Goal: Navigation & Orientation: Find specific page/section

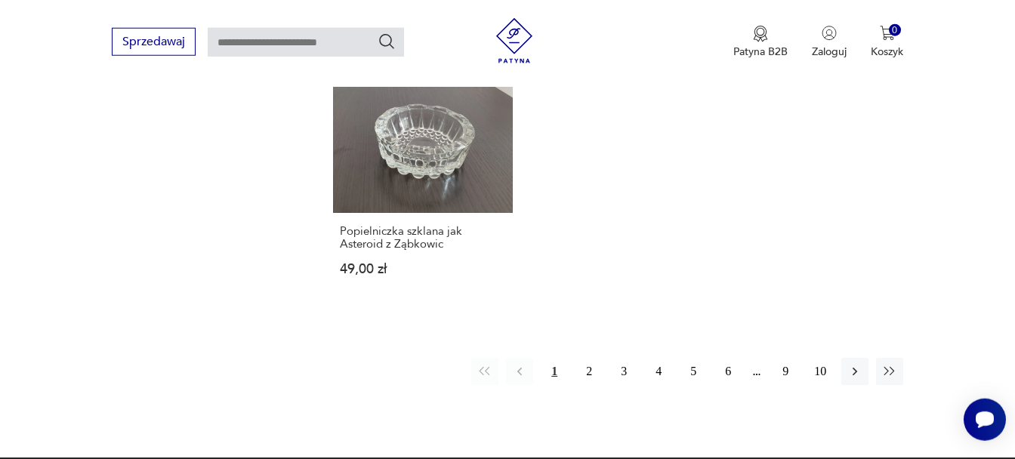
scroll to position [1957, 0]
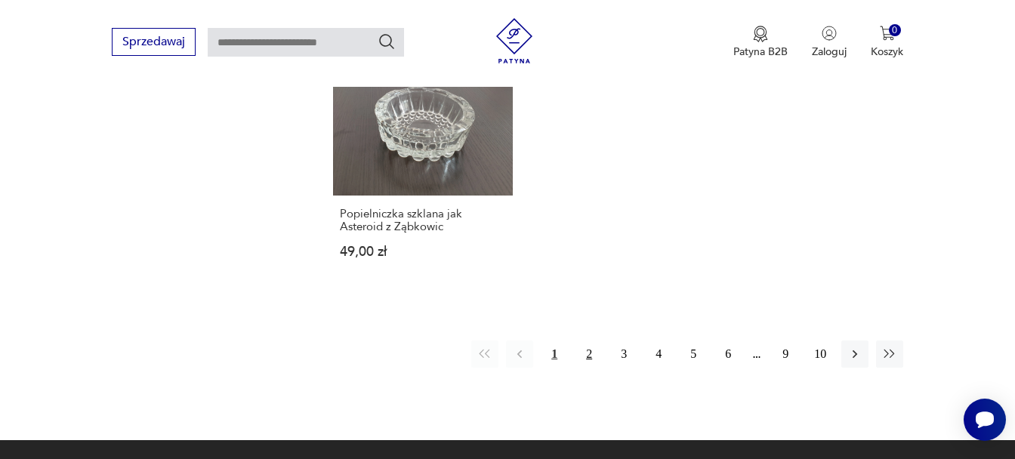
click at [590, 341] on button "2" at bounding box center [589, 354] width 27 height 27
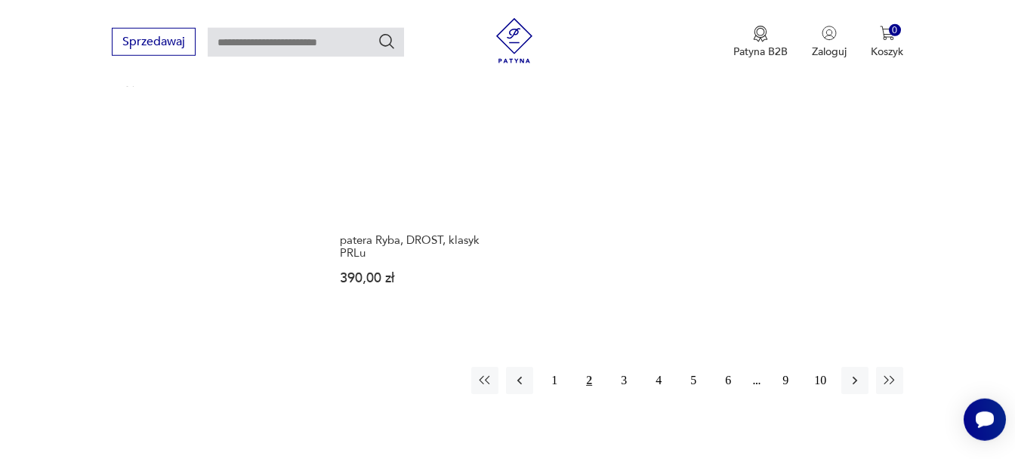
scroll to position [1919, 0]
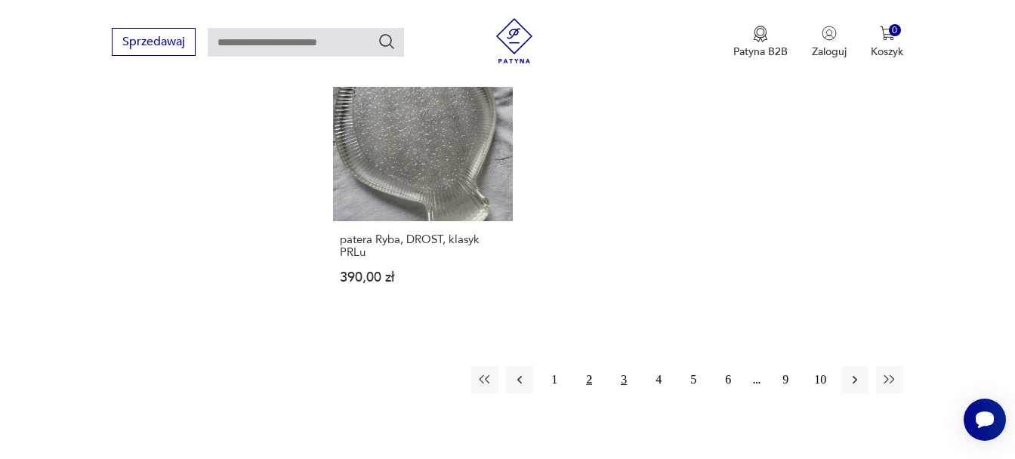
click at [622, 366] on button "3" at bounding box center [623, 379] width 27 height 27
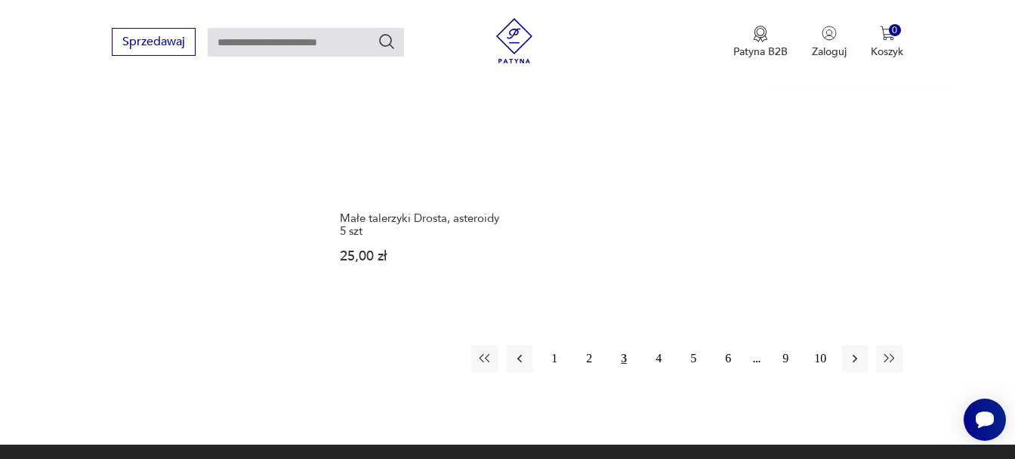
scroll to position [1867, 0]
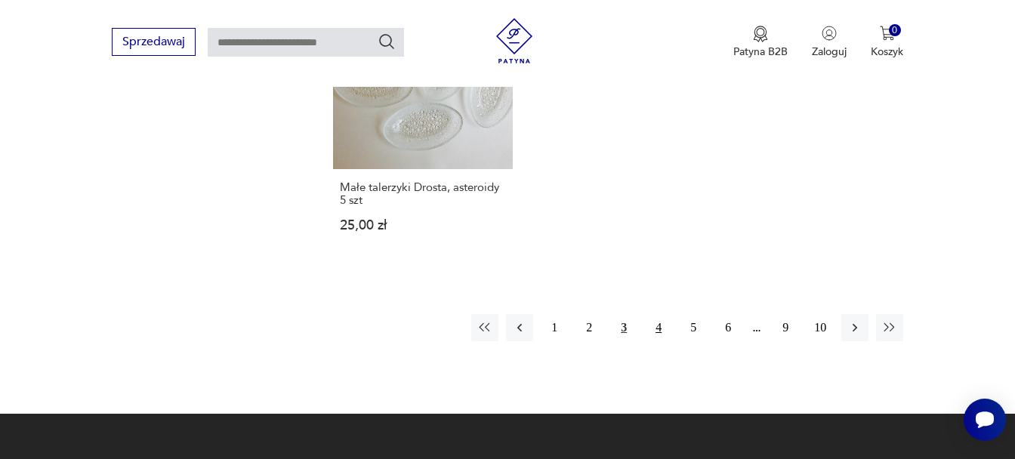
click at [663, 314] on button "4" at bounding box center [658, 327] width 27 height 27
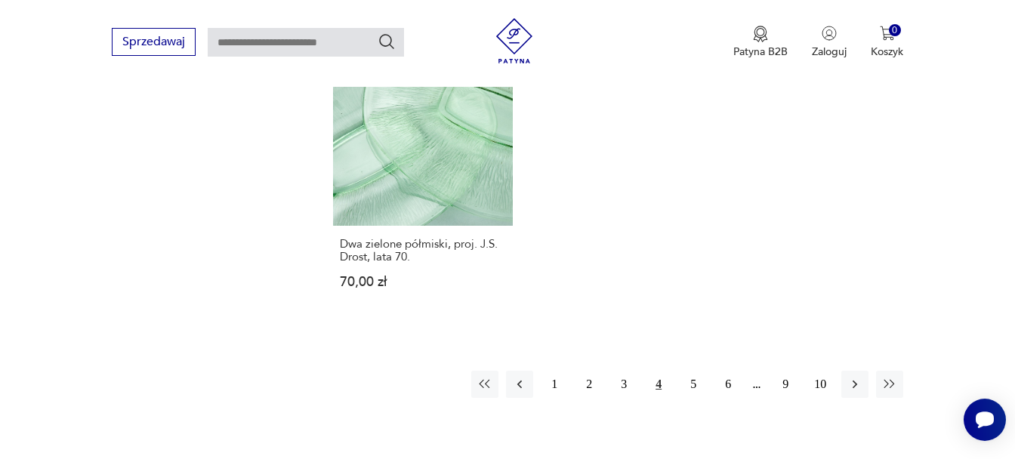
scroll to position [1829, 0]
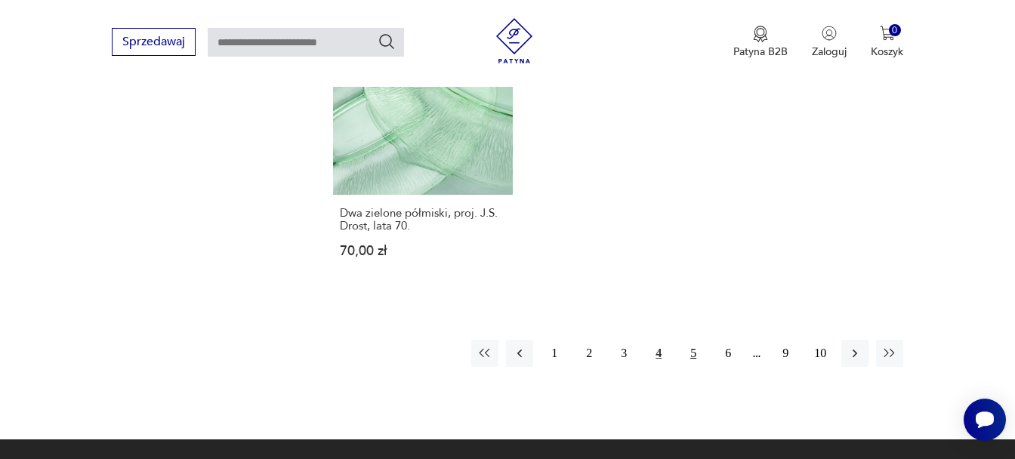
click at [693, 343] on button "5" at bounding box center [693, 353] width 27 height 27
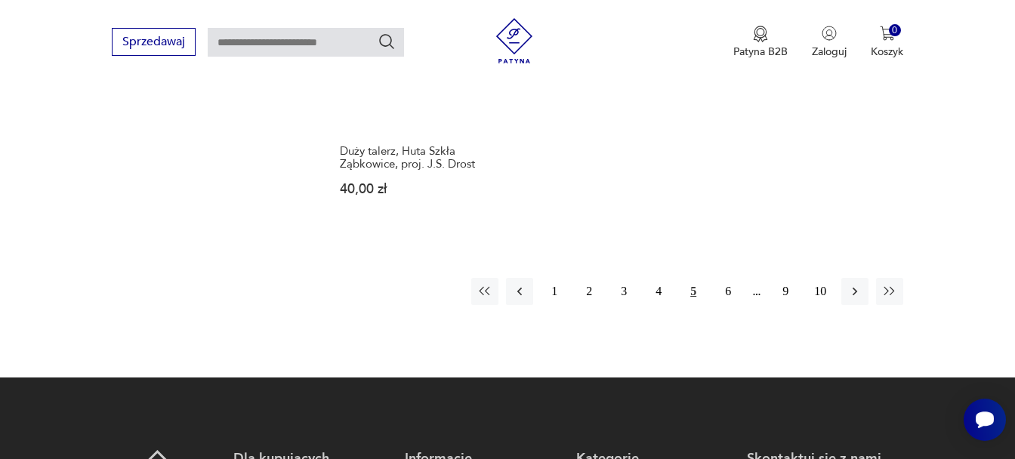
scroll to position [1970, 0]
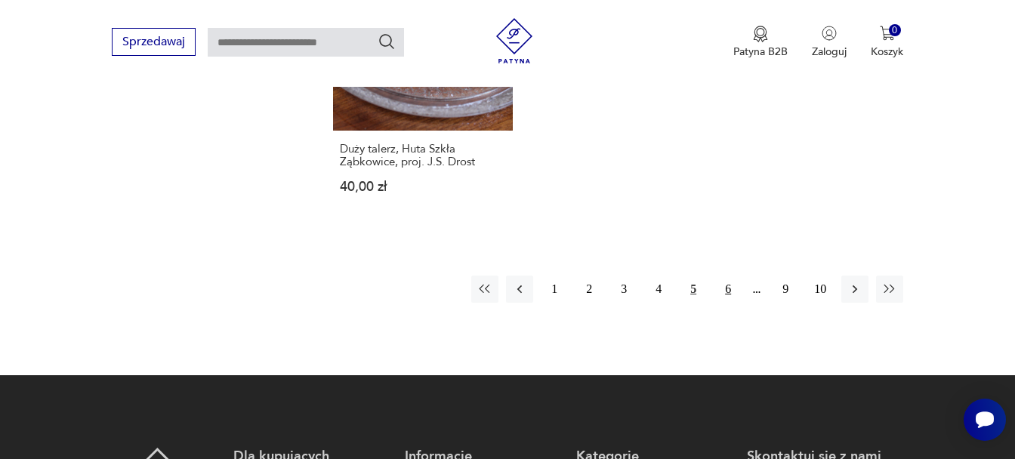
click at [726, 284] on button "6" at bounding box center [728, 289] width 27 height 27
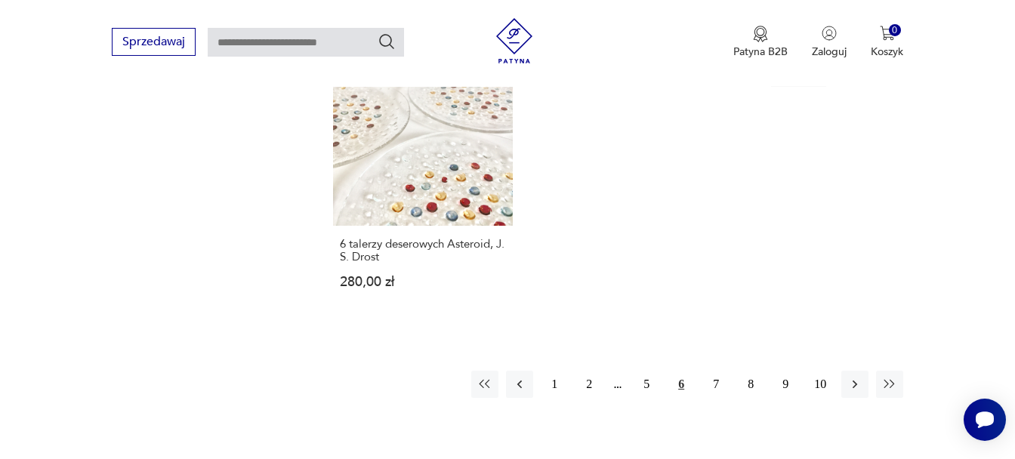
scroll to position [1855, 0]
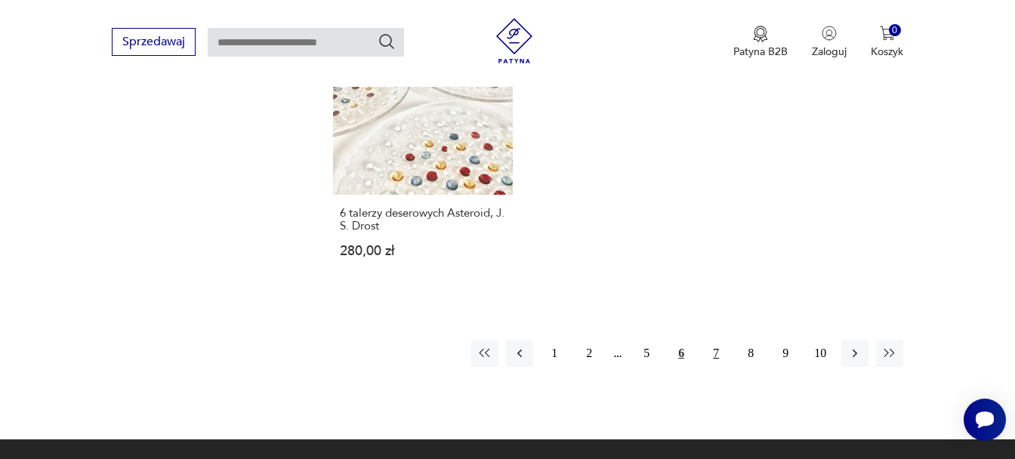
click at [717, 340] on button "7" at bounding box center [716, 353] width 27 height 27
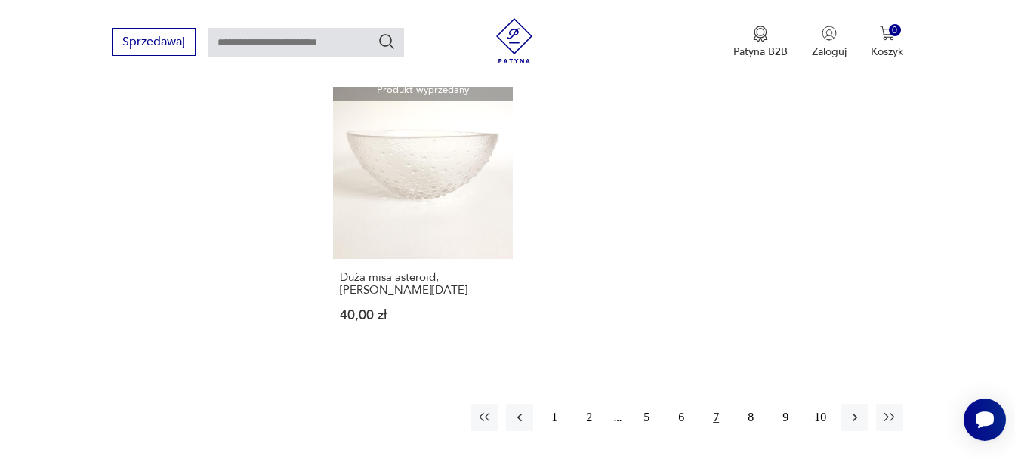
scroll to position [1803, 0]
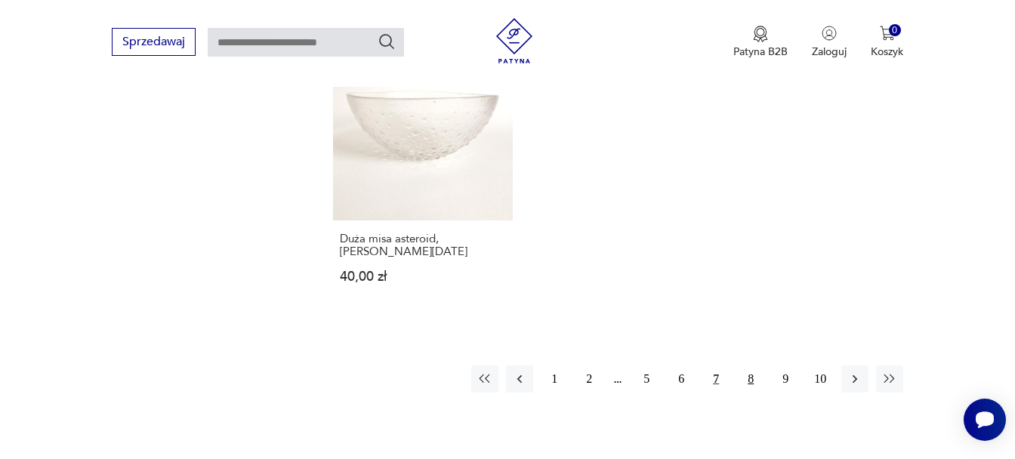
click at [748, 366] on button "8" at bounding box center [750, 379] width 27 height 27
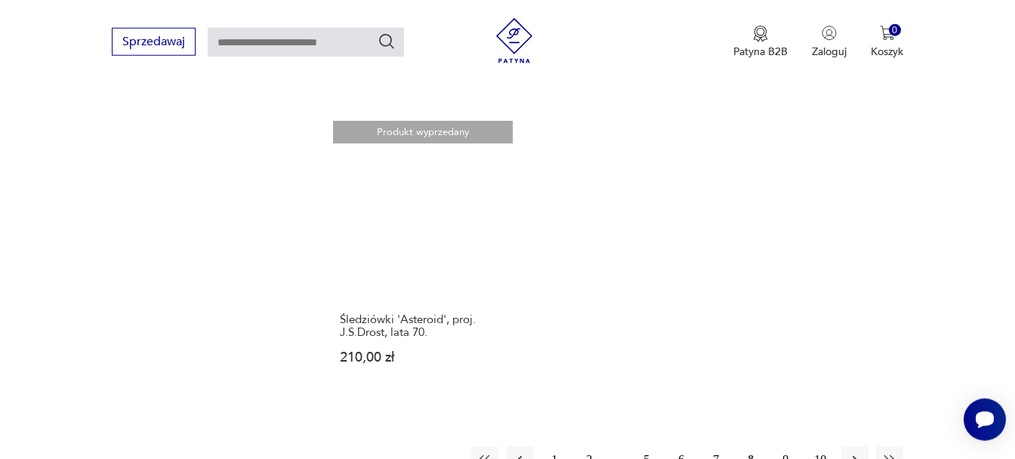
scroll to position [1803, 0]
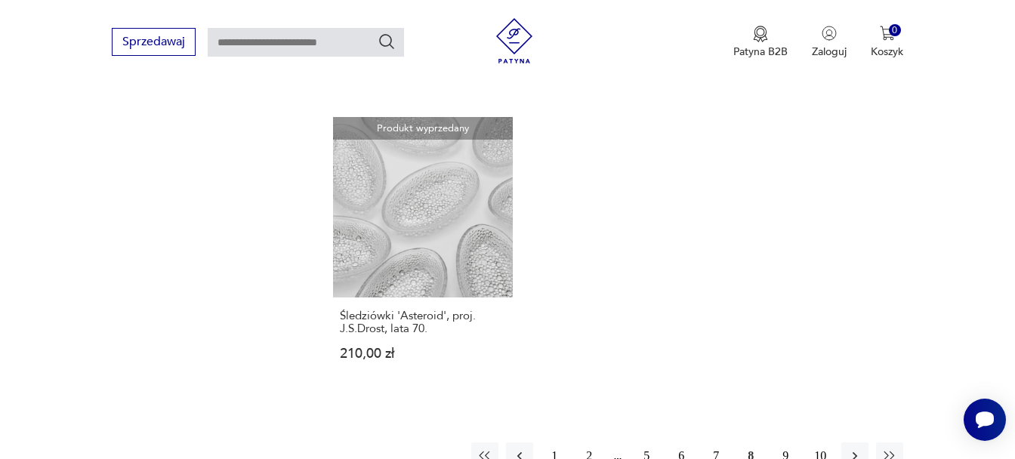
click at [785, 443] on button "9" at bounding box center [785, 456] width 27 height 27
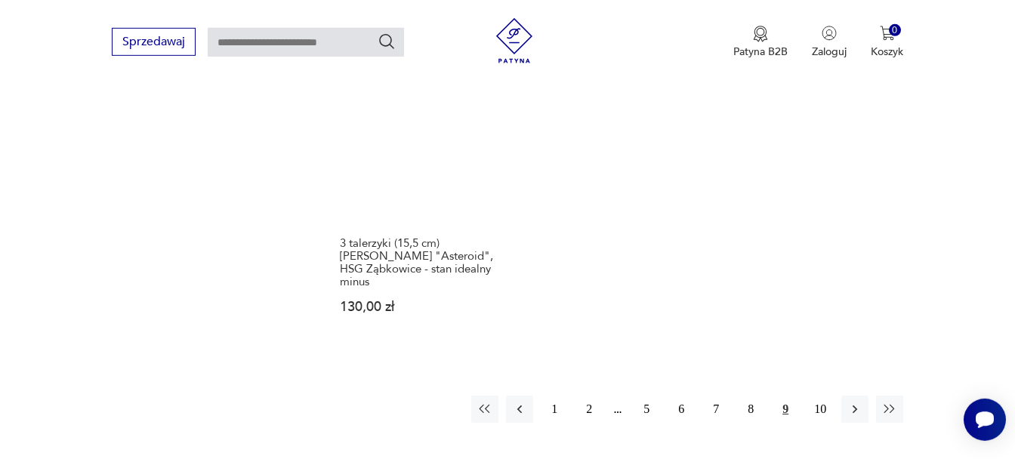
scroll to position [1842, 0]
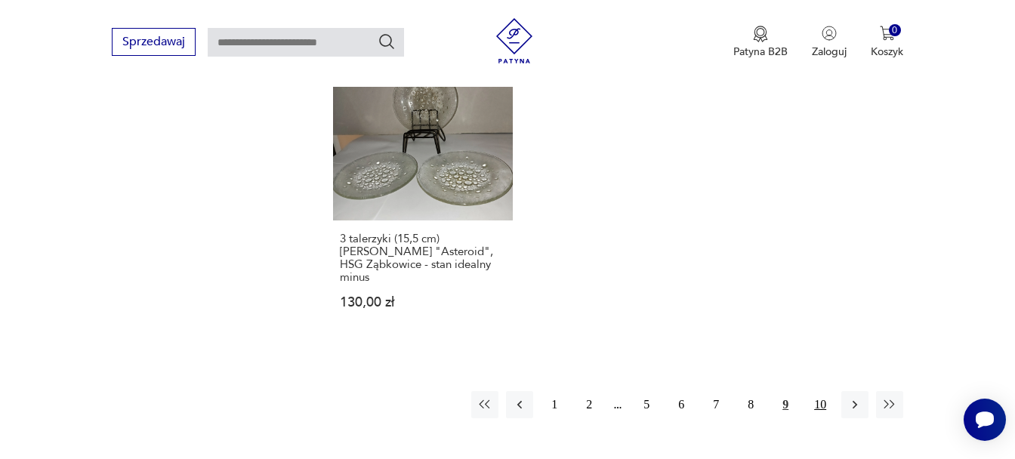
click at [822, 391] on button "10" at bounding box center [820, 404] width 27 height 27
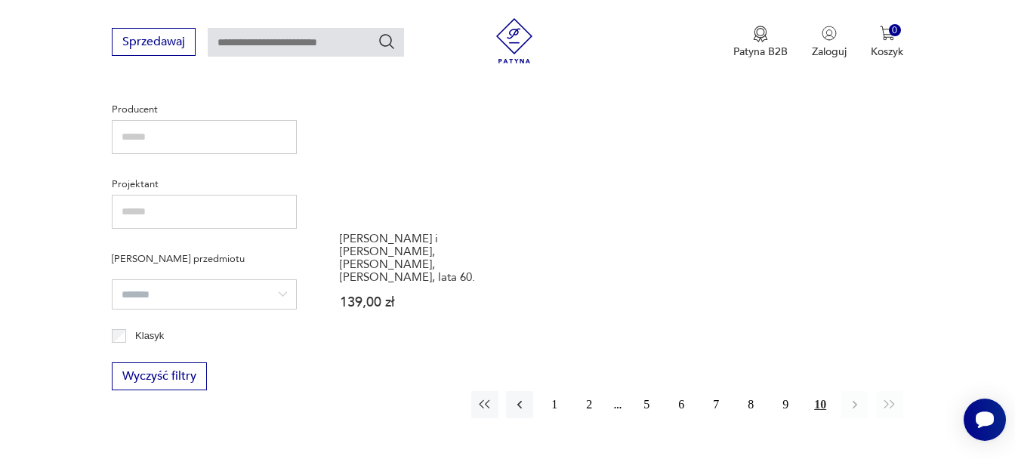
scroll to position [673, 0]
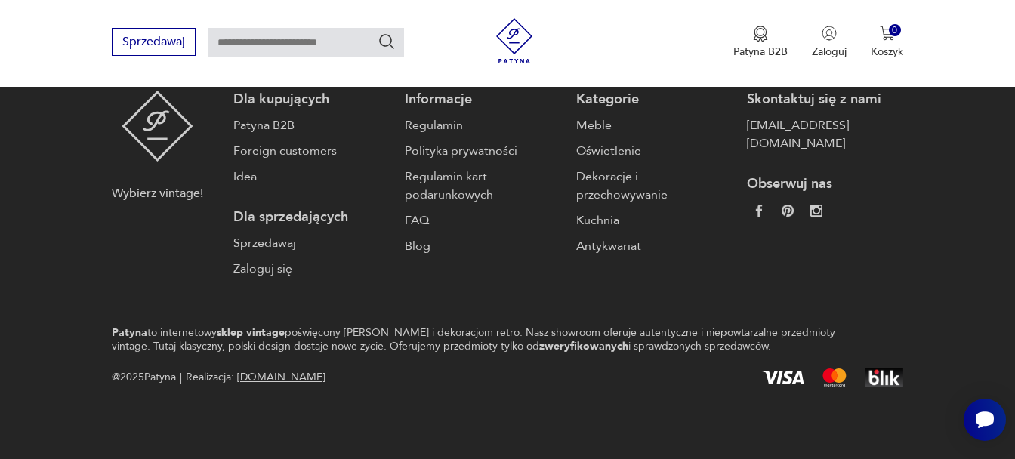
scroll to position [2287, 0]
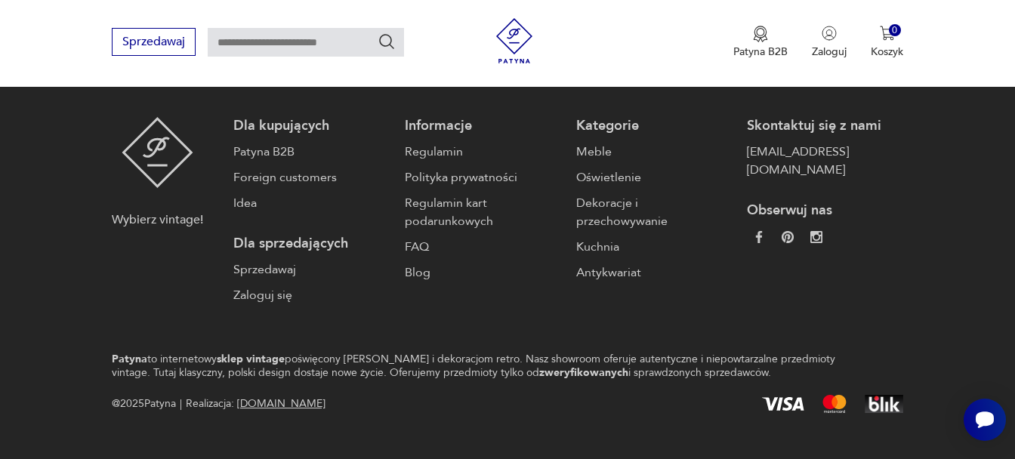
scroll to position [83, 0]
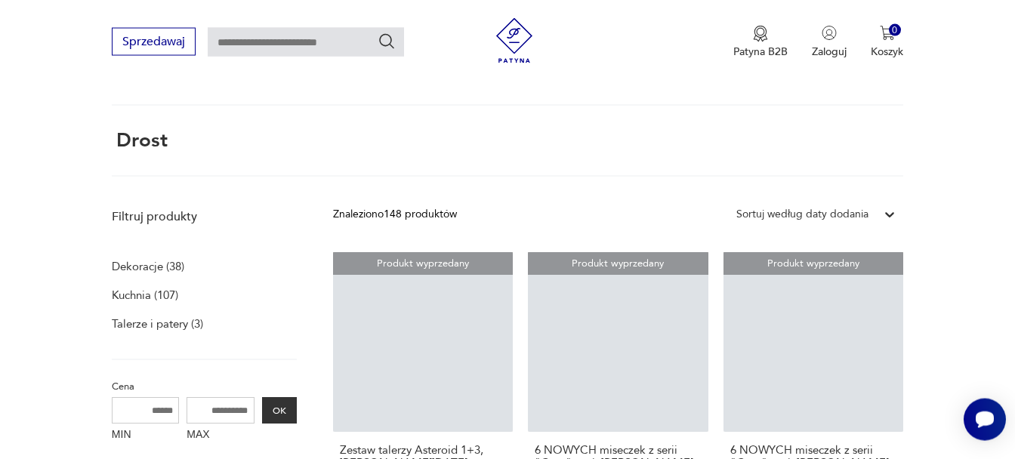
scroll to position [1829, 0]
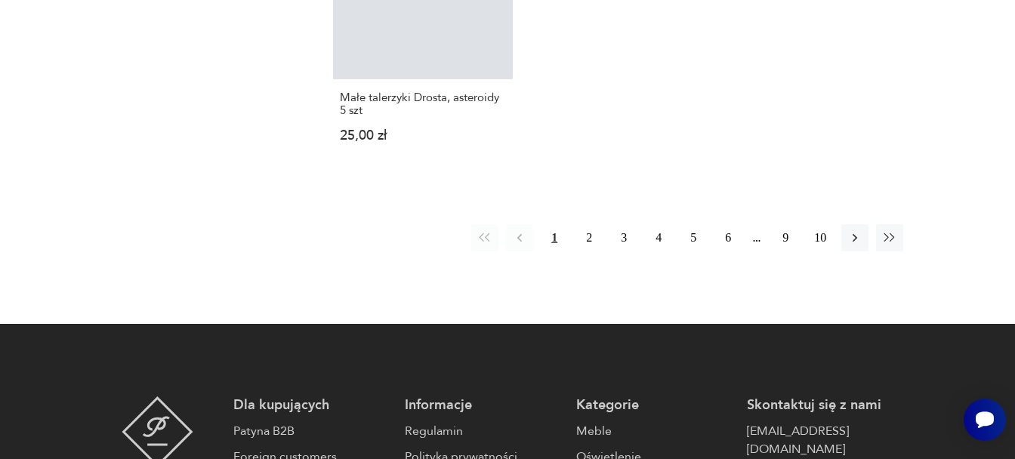
scroll to position [57, 0]
